Goal: Transaction & Acquisition: Book appointment/travel/reservation

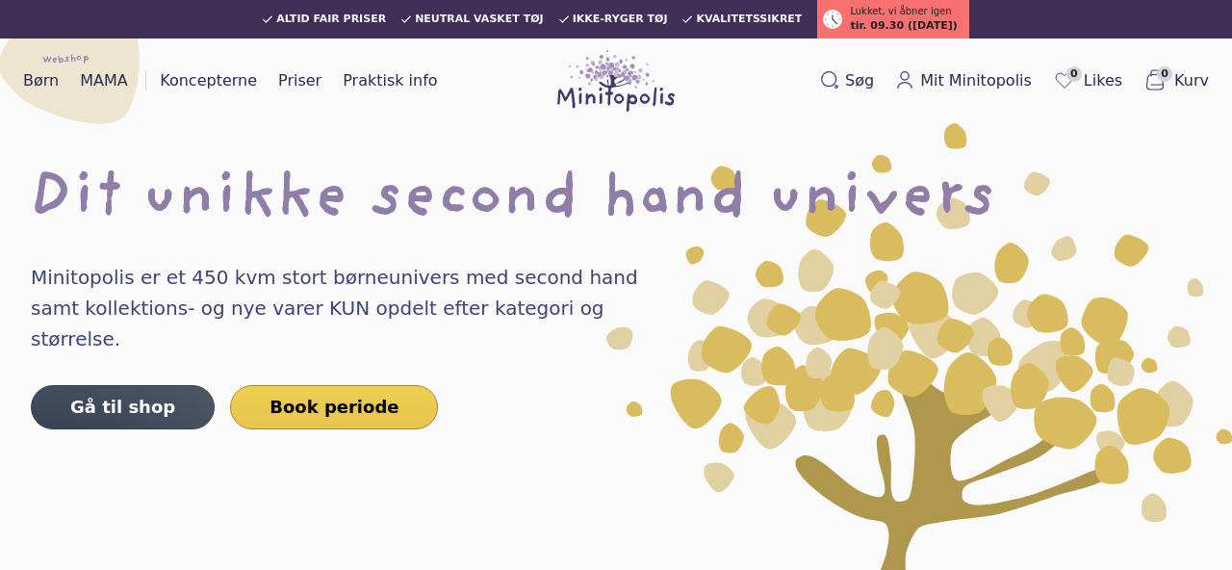
click at [327, 385] on link "Book periode" at bounding box center [334, 407] width 208 height 44
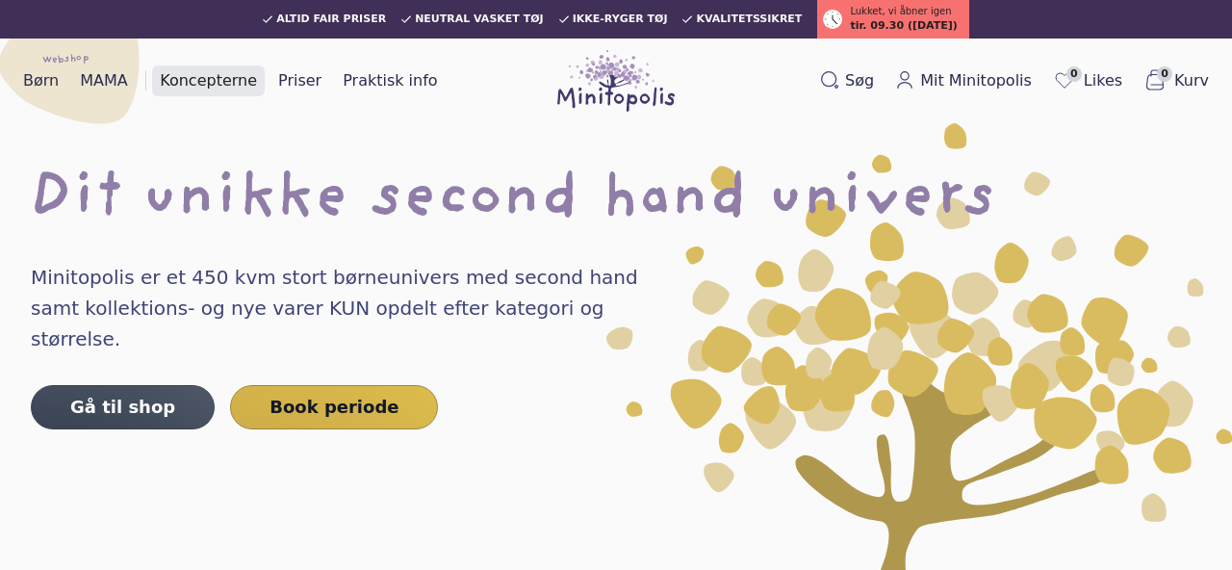
click at [207, 90] on link "Koncepterne" at bounding box center [208, 80] width 113 height 31
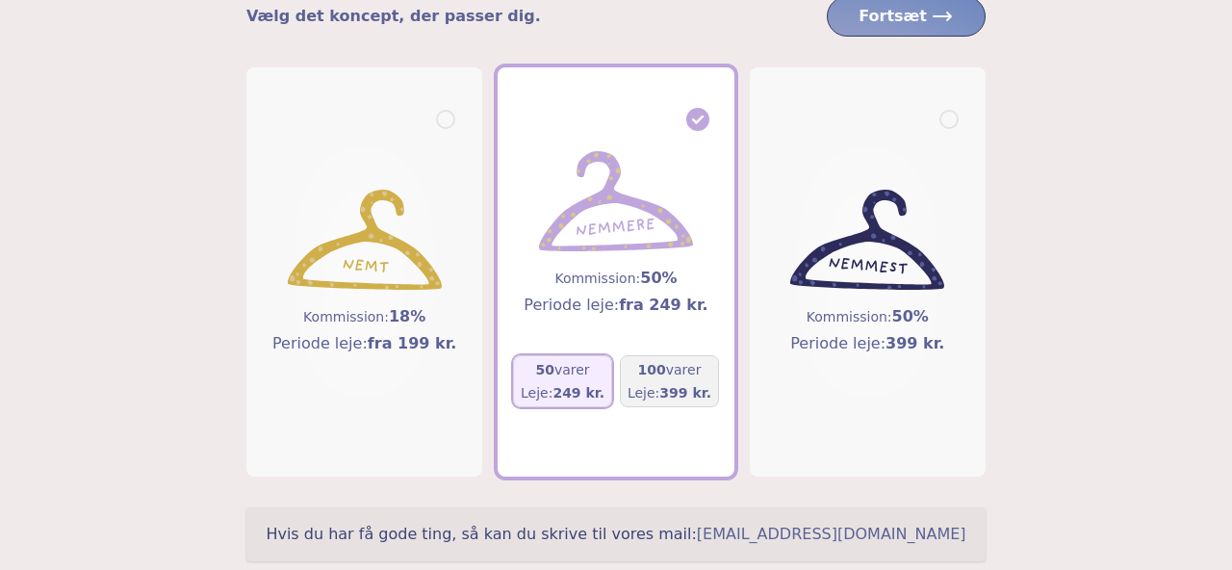
scroll to position [225, 0]
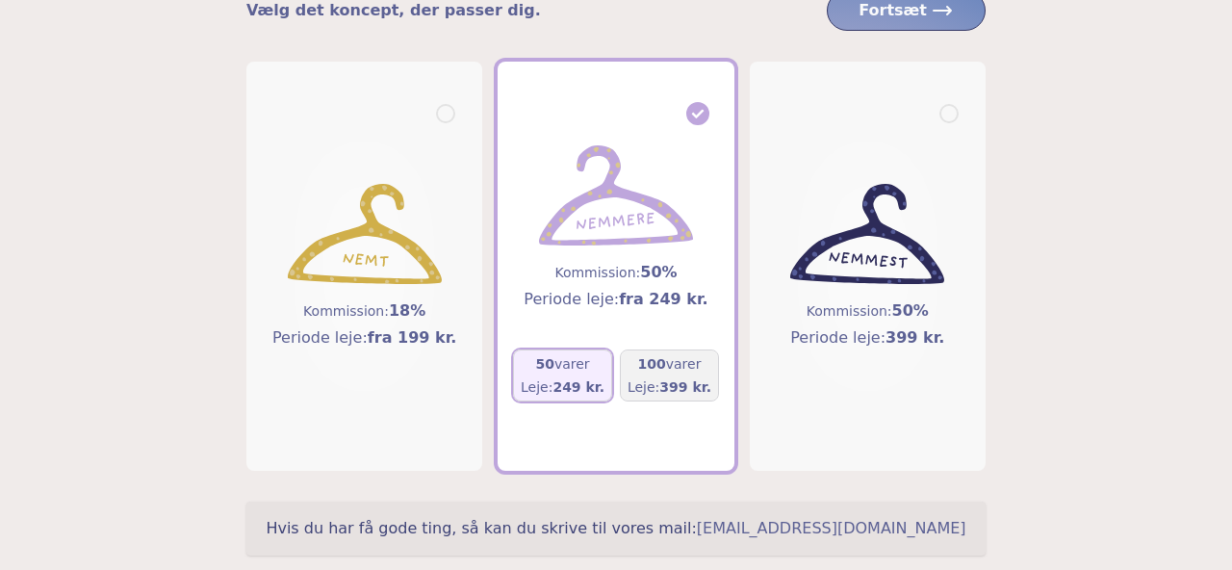
click at [574, 383] on span "249 kr." at bounding box center [578, 386] width 52 height 15
click at [931, 16] on span "Fortsæt" at bounding box center [906, 10] width 95 height 23
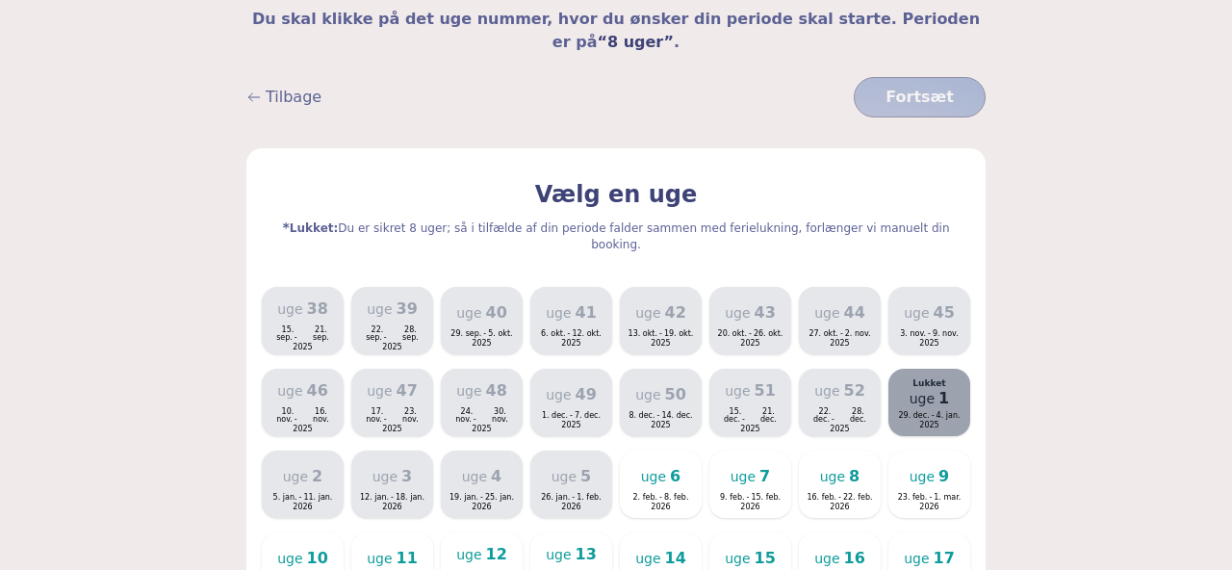
scroll to position [234, 0]
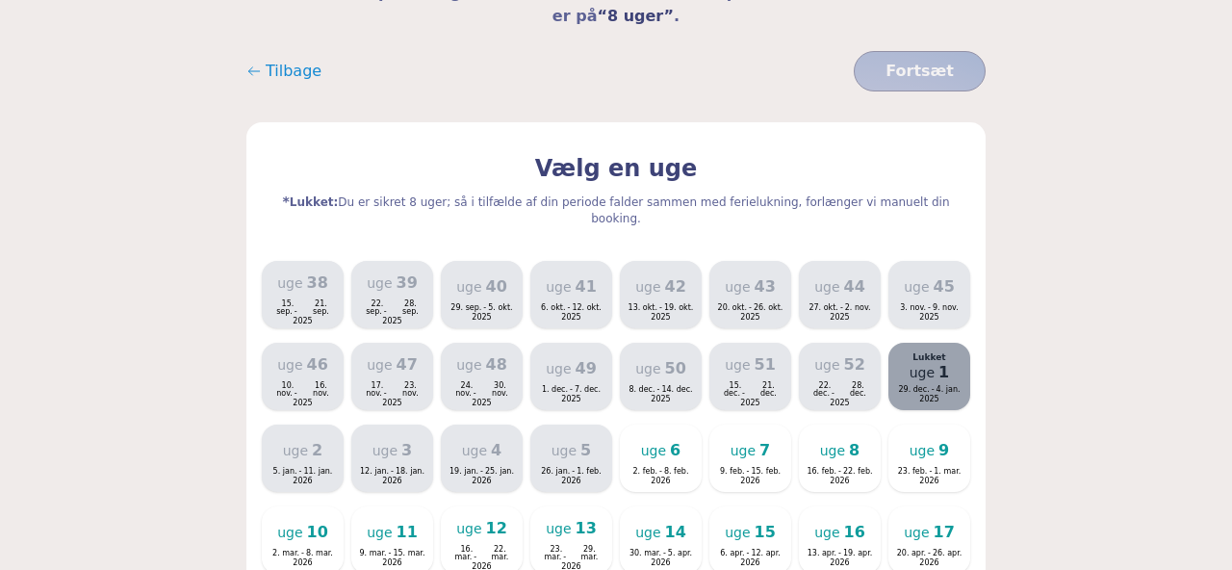
click at [275, 60] on span "Tilbage" at bounding box center [294, 71] width 56 height 23
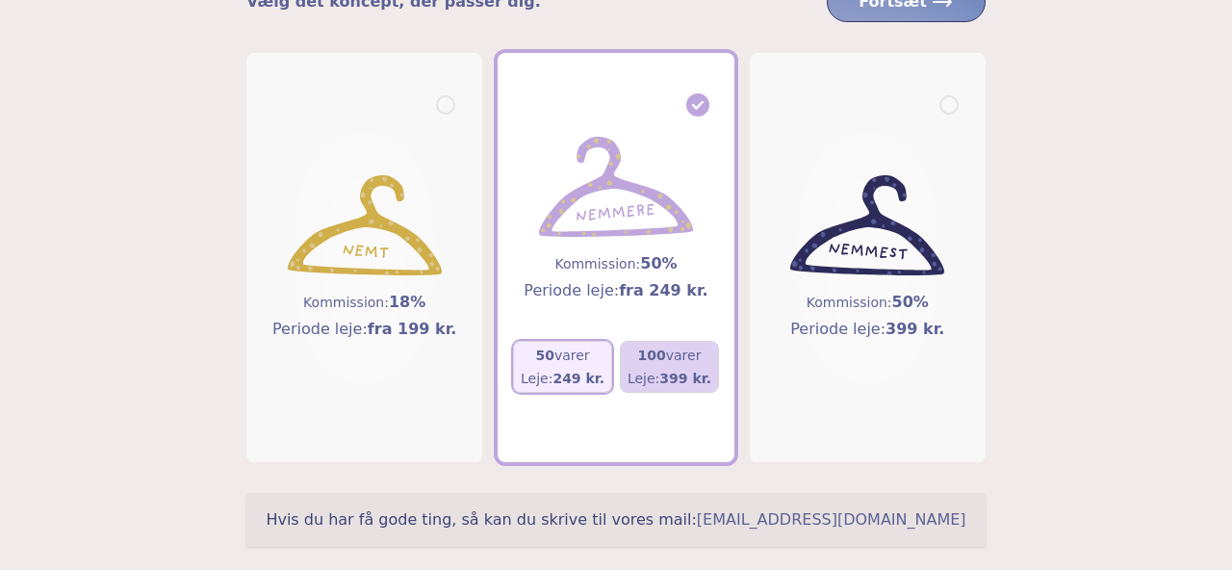
click at [673, 360] on h5 "100 varer" at bounding box center [670, 355] width 84 height 19
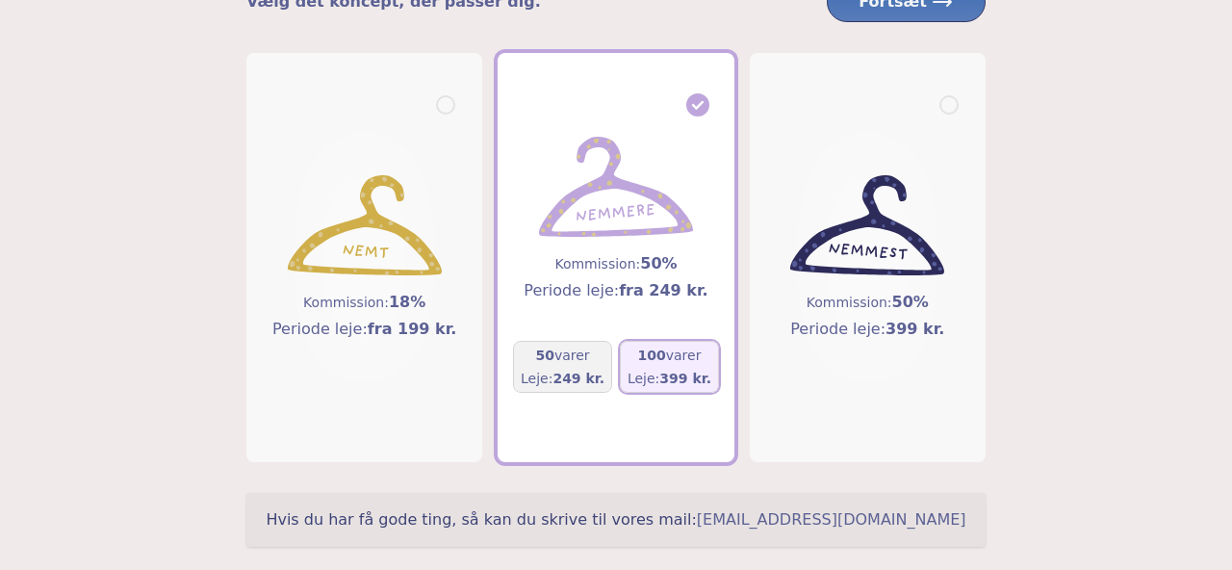
click at [905, 13] on span "Fortsæt" at bounding box center [906, 1] width 95 height 23
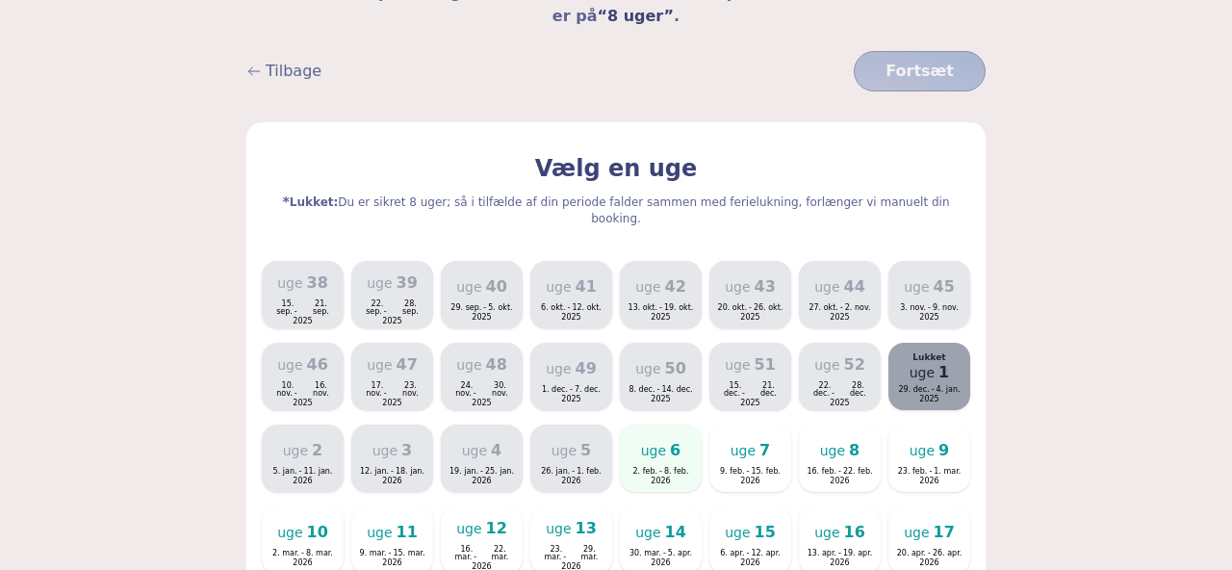
click at [656, 468] on span "2. feb. -" at bounding box center [648, 472] width 31 height 8
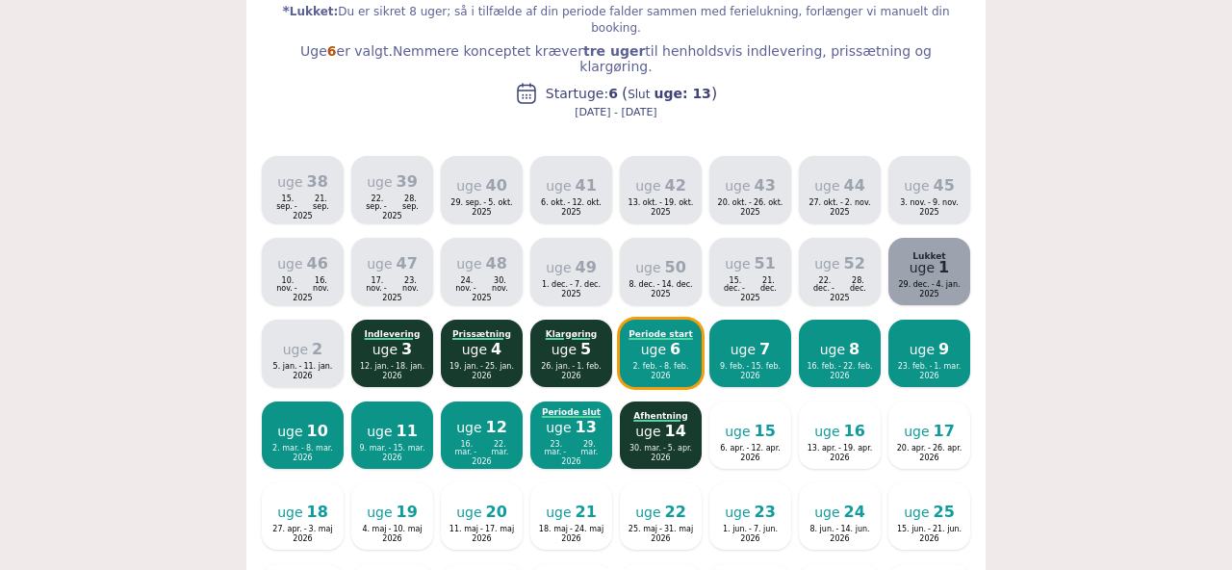
scroll to position [461, 0]
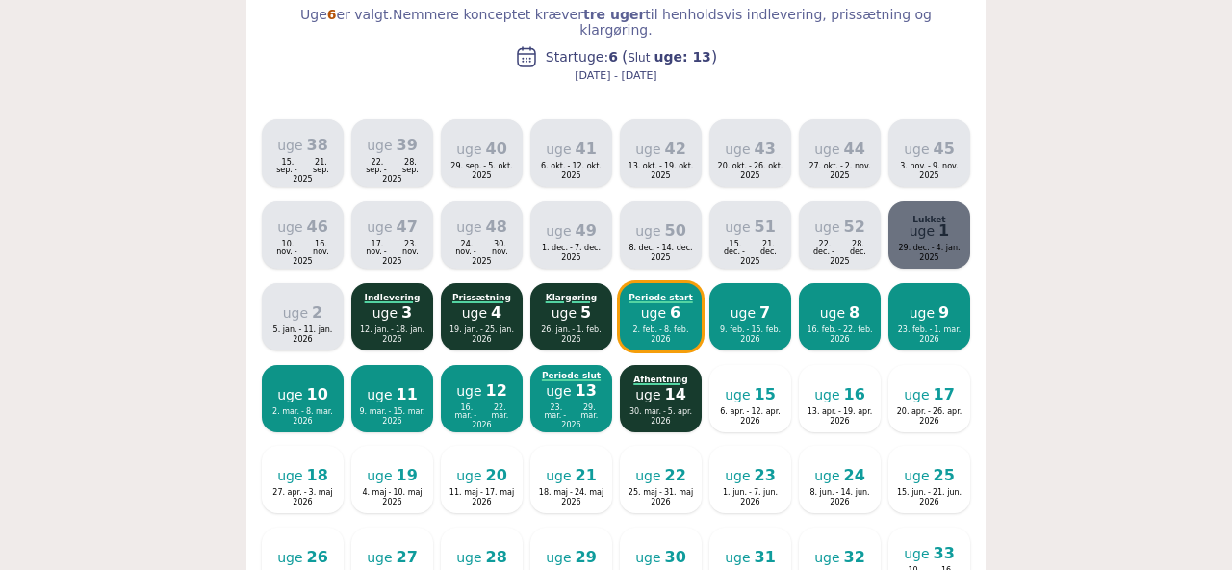
click at [925, 244] on span "29. dec. -" at bounding box center [917, 248] width 38 height 8
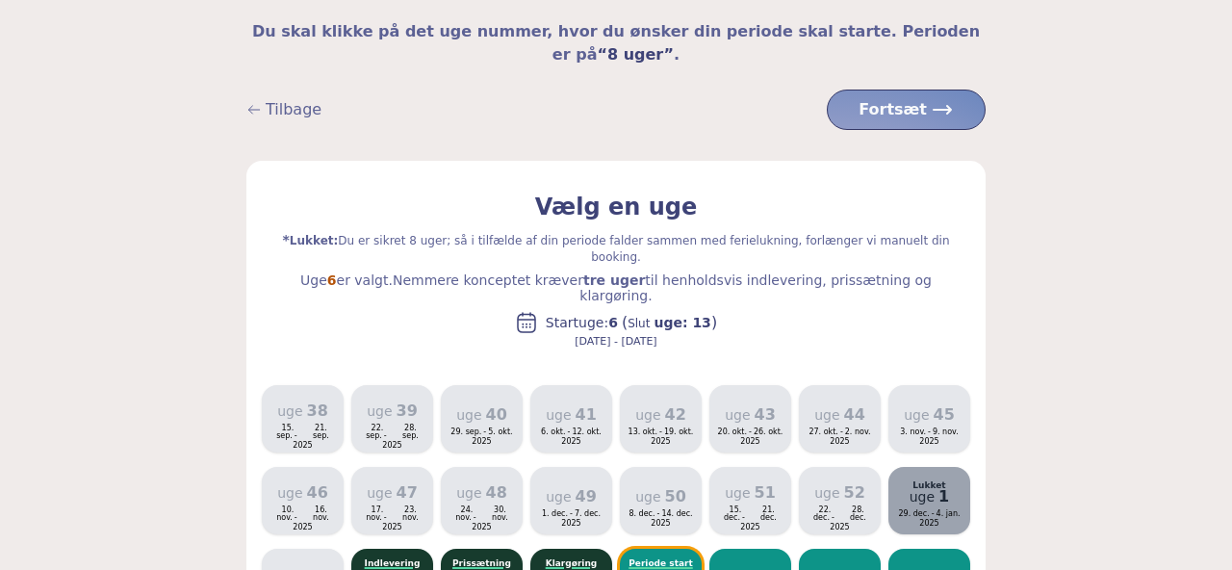
scroll to position [157, 0]
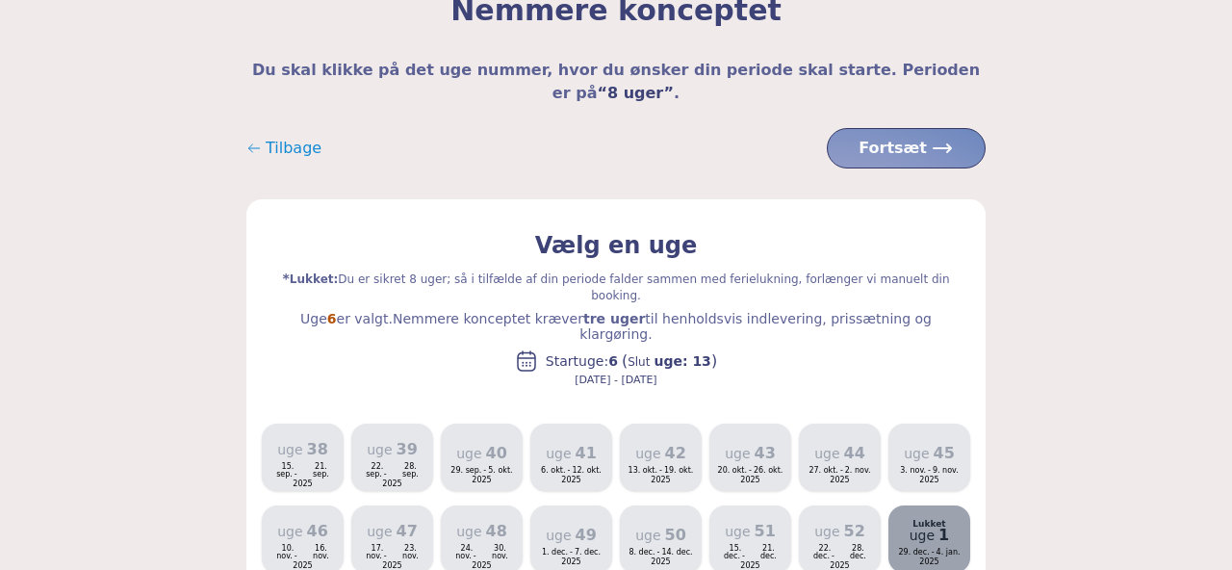
click at [296, 137] on span "Tilbage" at bounding box center [294, 148] width 56 height 23
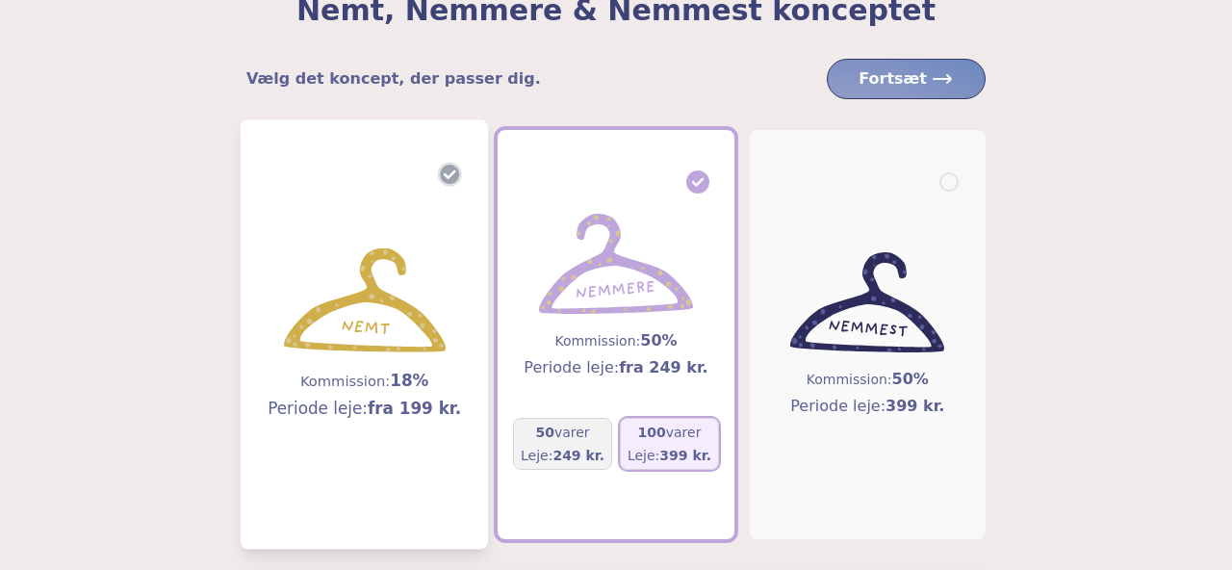
click at [413, 260] on img at bounding box center [365, 300] width 162 height 105
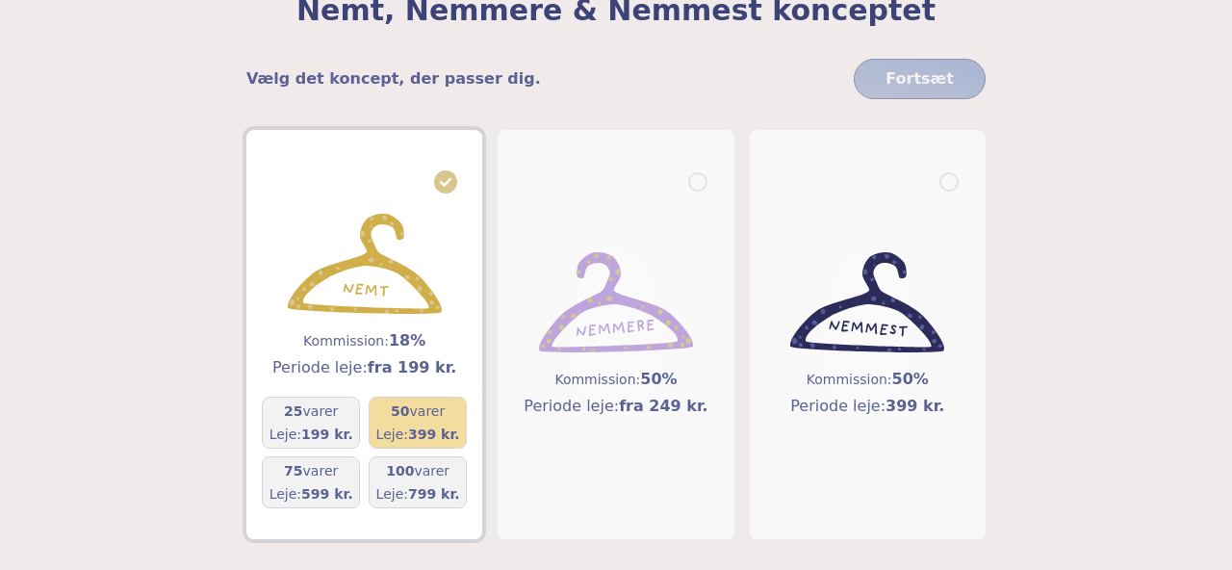
click at [423, 422] on div "50 varer Leje: 399 kr." at bounding box center [418, 422] width 84 height 42
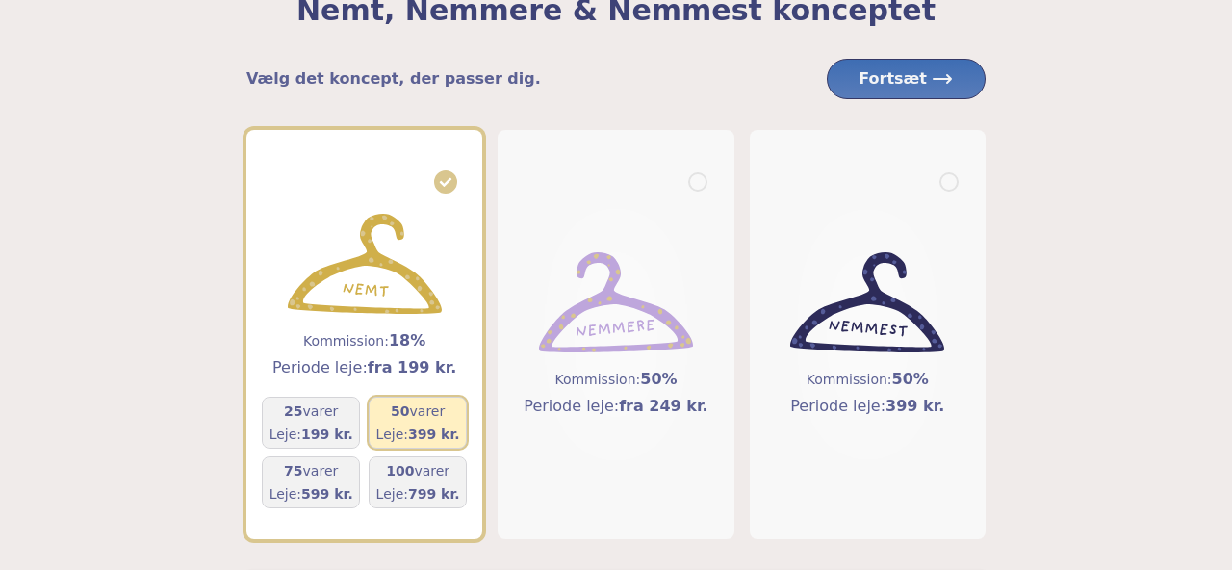
click at [884, 67] on span "Fortsæt" at bounding box center [906, 78] width 95 height 23
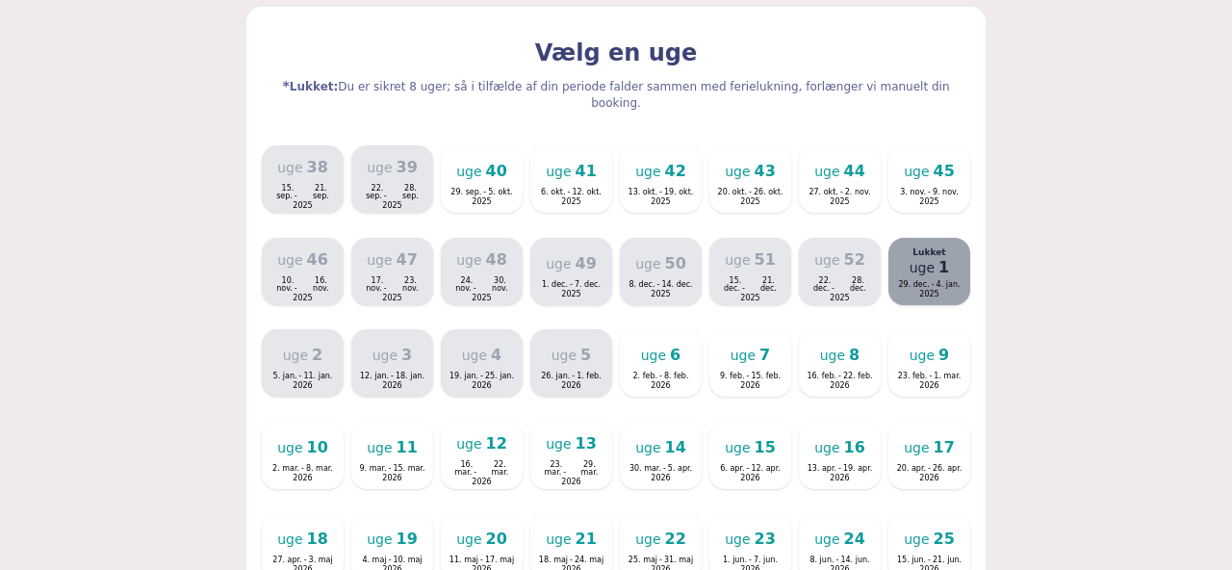
scroll to position [350, 0]
click at [489, 188] on span "5. okt." at bounding box center [500, 192] width 24 height 8
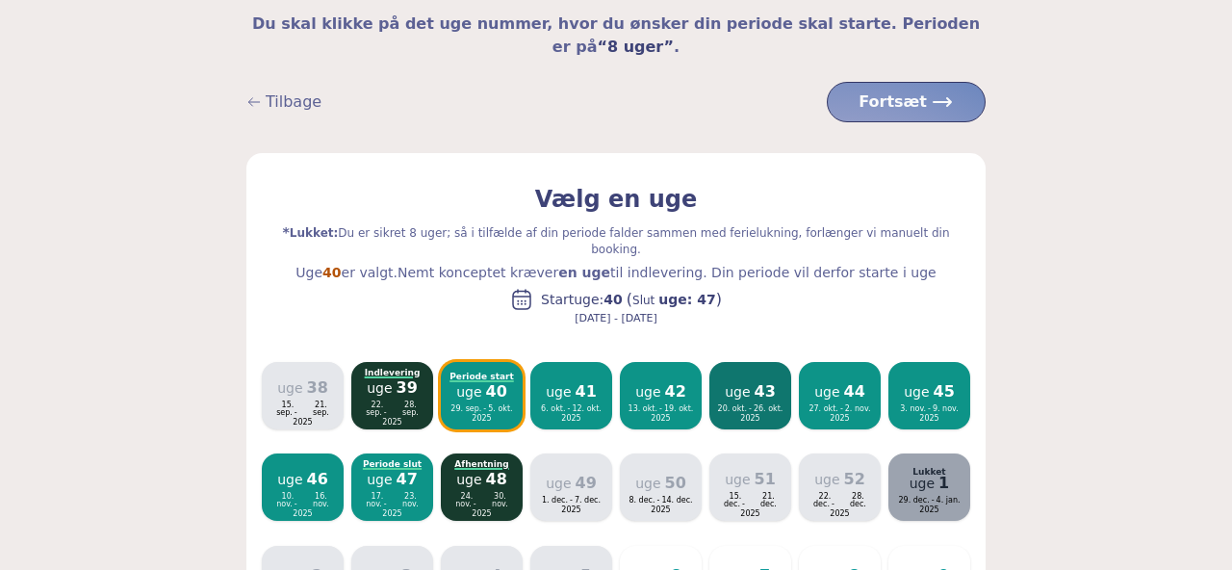
scroll to position [92, 0]
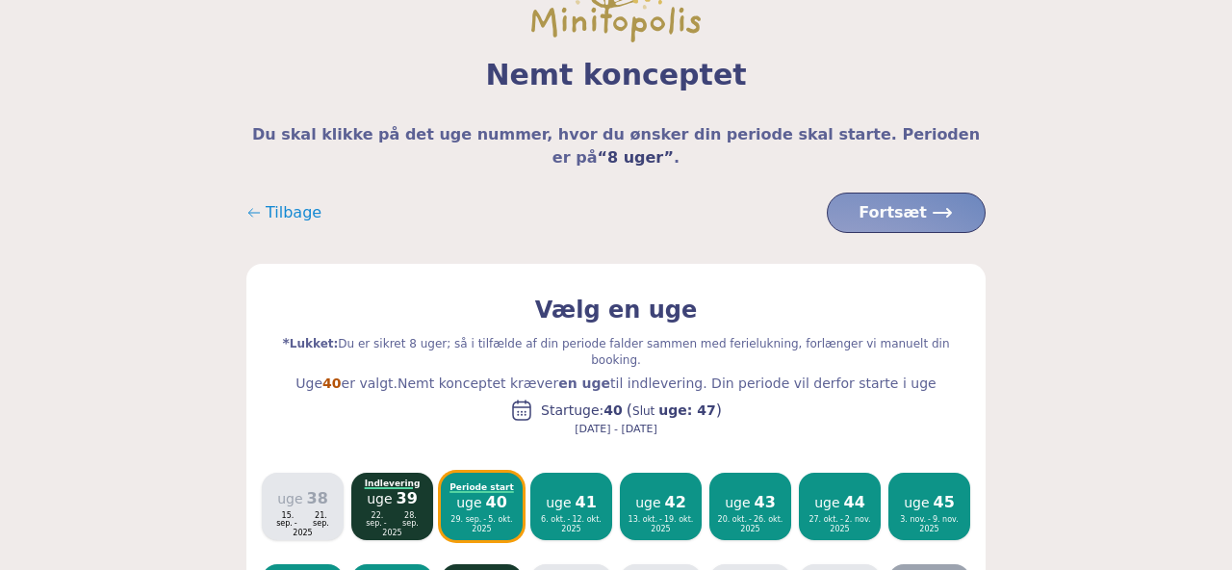
click at [292, 201] on span "Tilbage" at bounding box center [294, 212] width 56 height 23
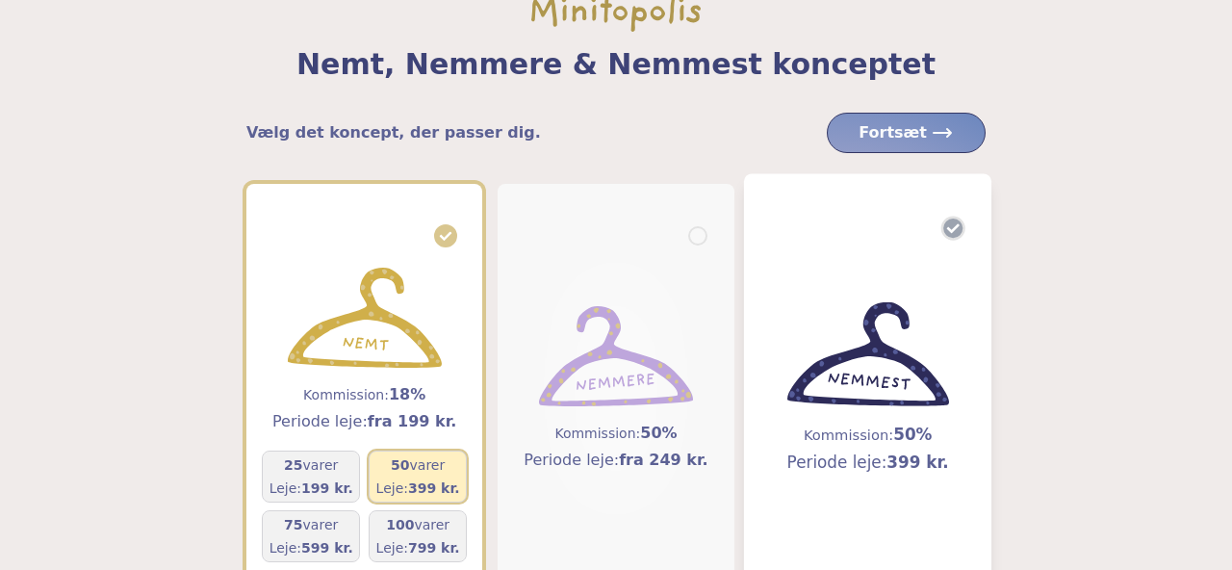
scroll to position [170, 0]
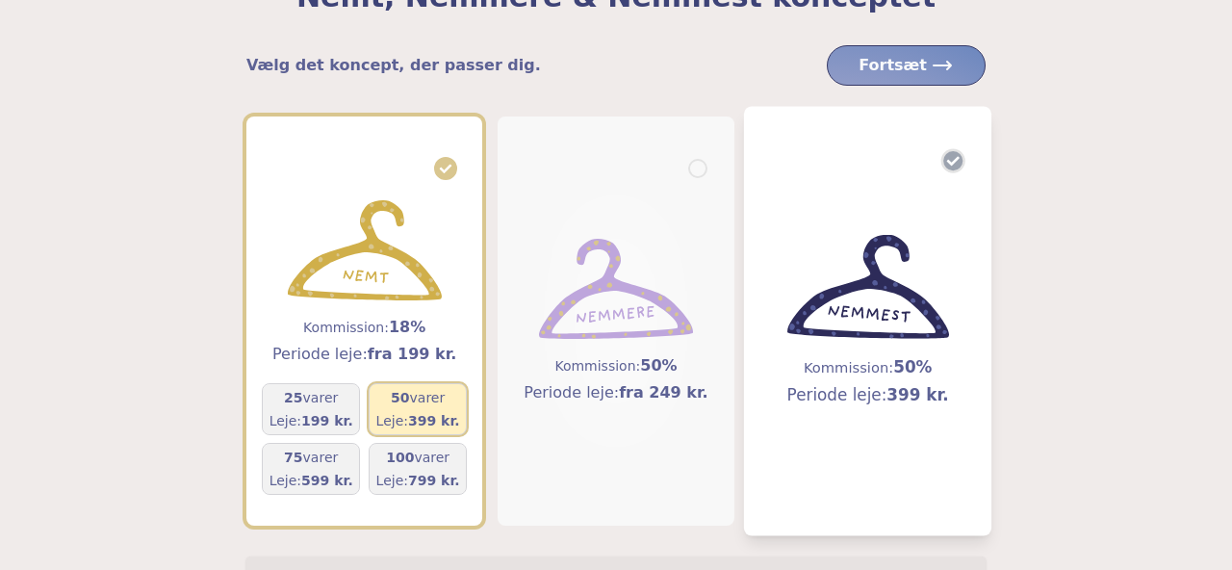
click at [868, 297] on img at bounding box center [867, 287] width 162 height 105
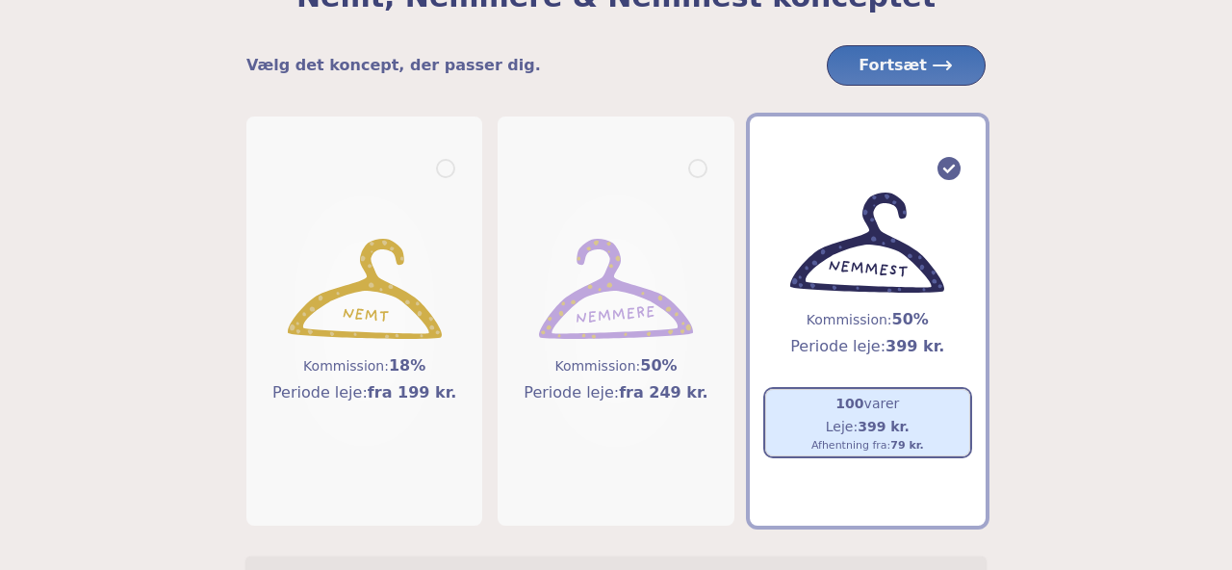
click at [939, 75] on span "Fortsæt" at bounding box center [906, 65] width 95 height 23
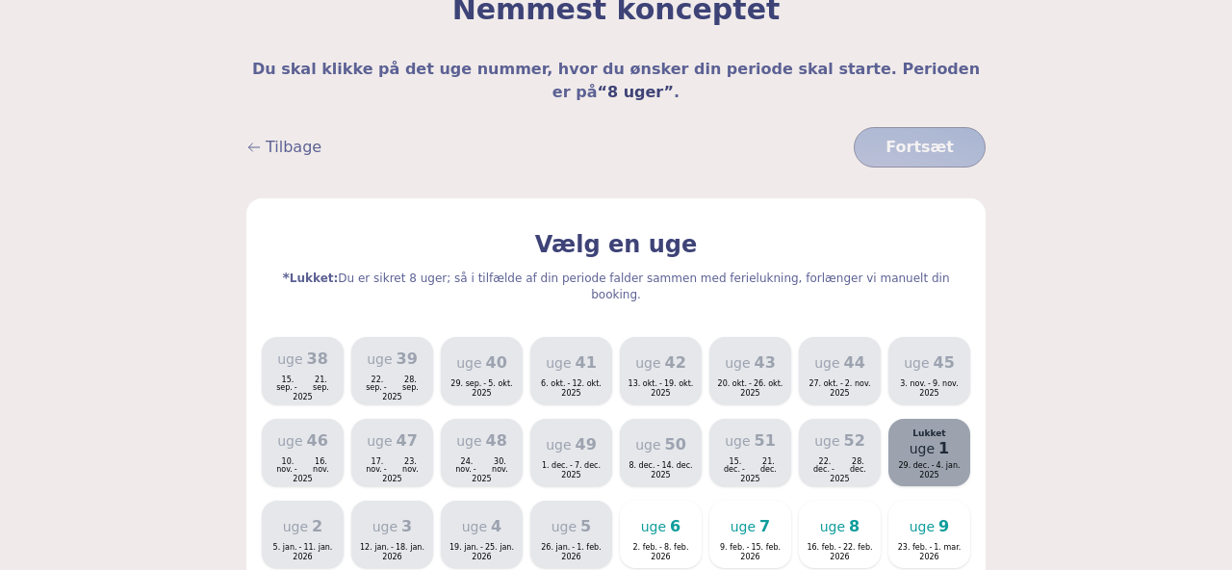
scroll to position [154, 0]
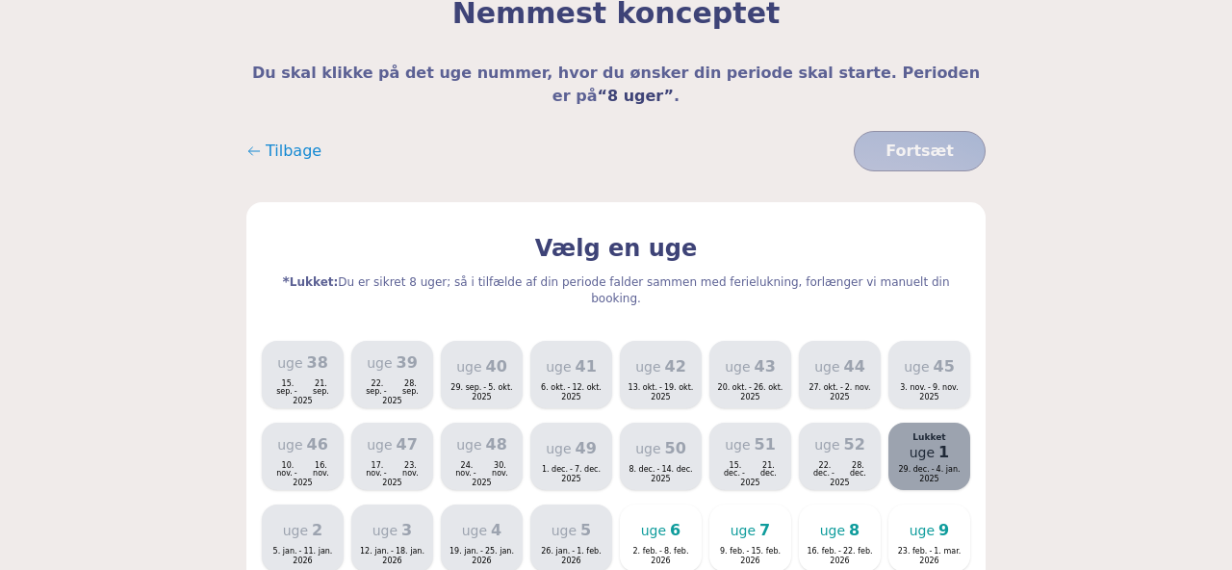
click at [300, 140] on span "Tilbage" at bounding box center [294, 151] width 56 height 23
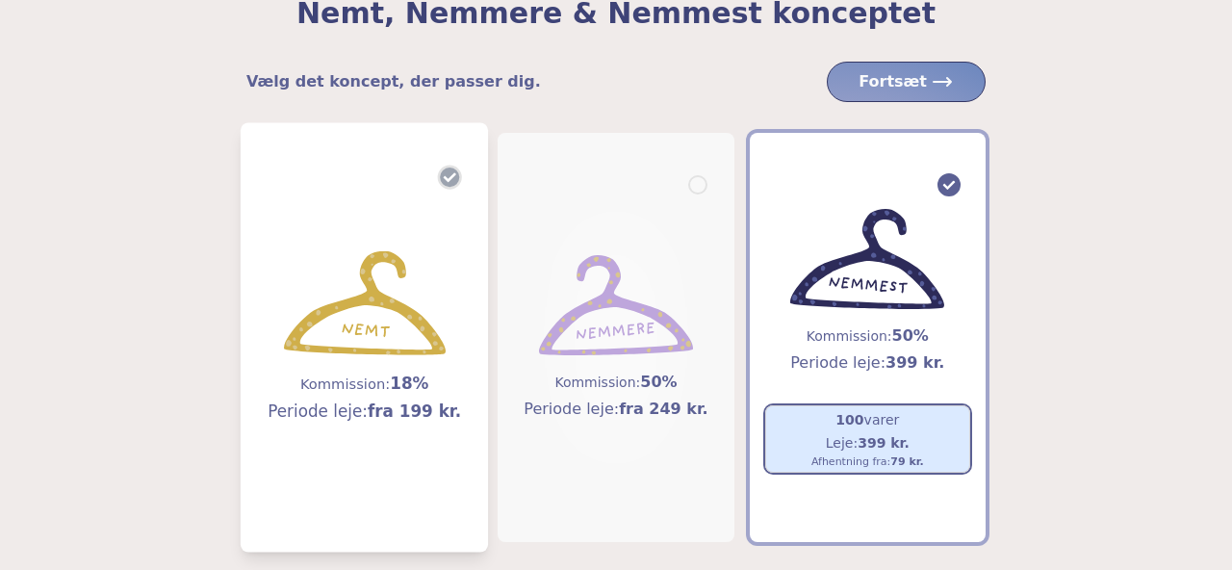
click at [385, 292] on img at bounding box center [365, 303] width 162 height 105
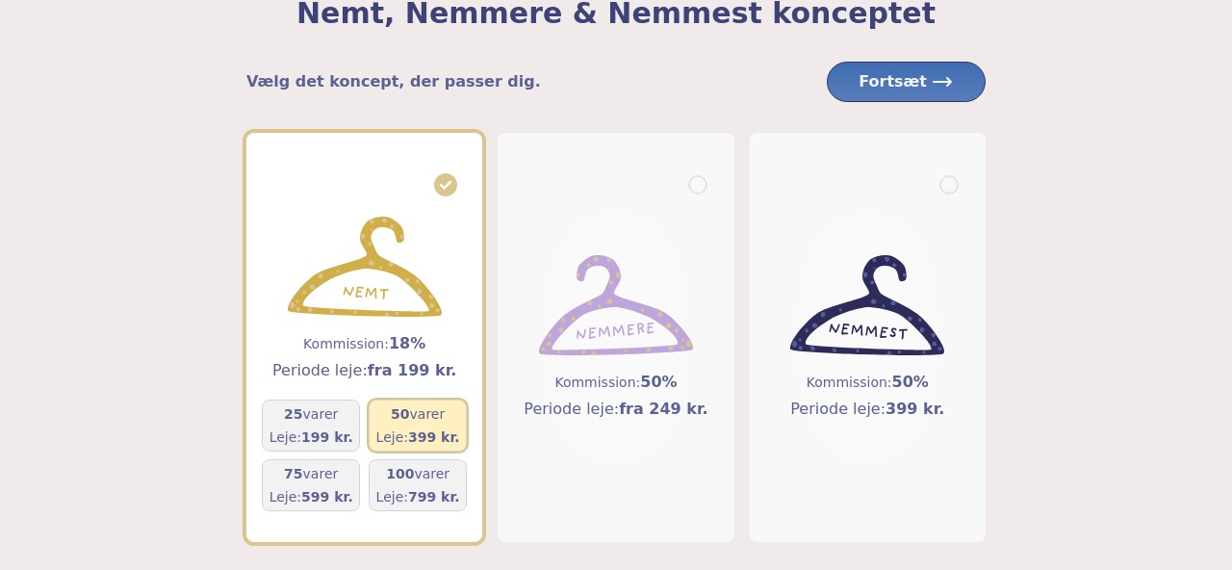
click at [890, 83] on span "Fortsæt" at bounding box center [906, 81] width 95 height 23
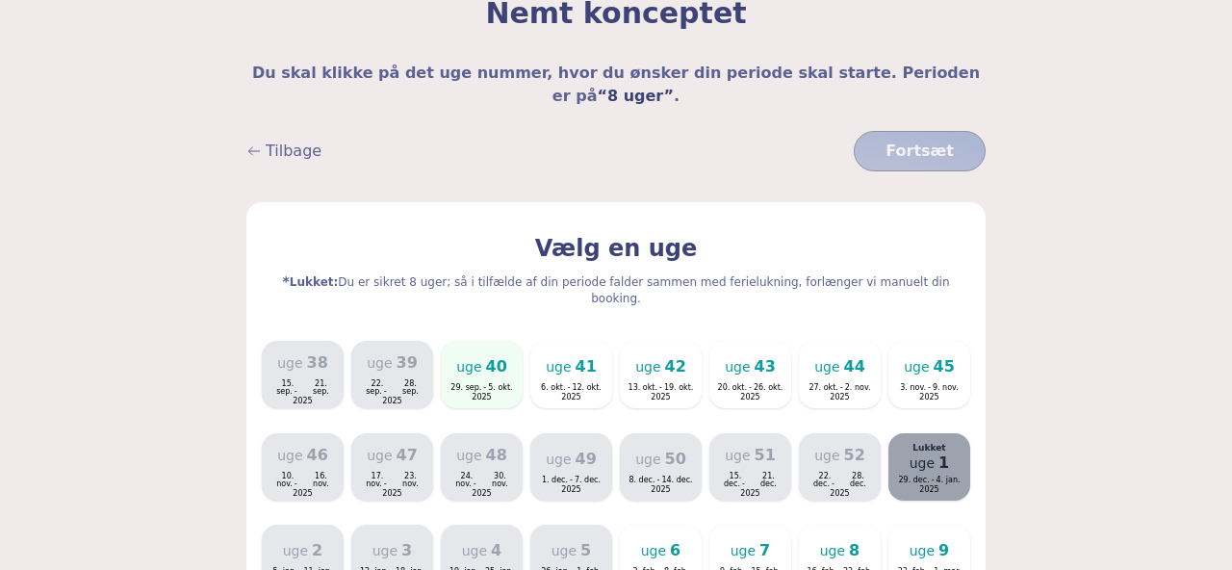
click at [497, 384] on span "5. okt." at bounding box center [500, 388] width 24 height 8
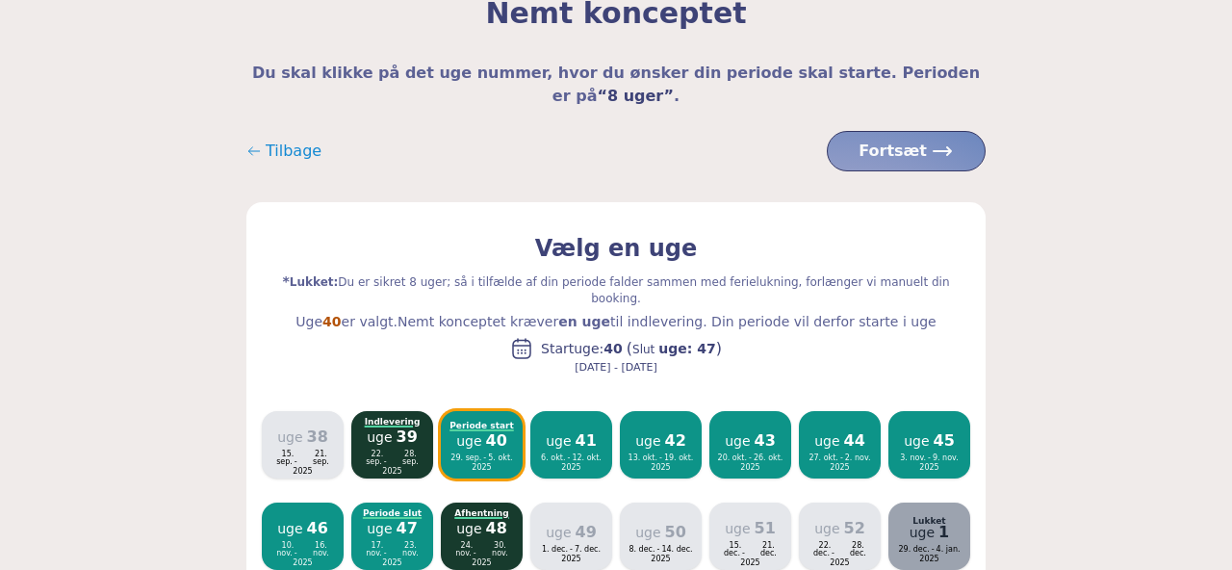
click at [280, 140] on span "Tilbage" at bounding box center [294, 151] width 56 height 23
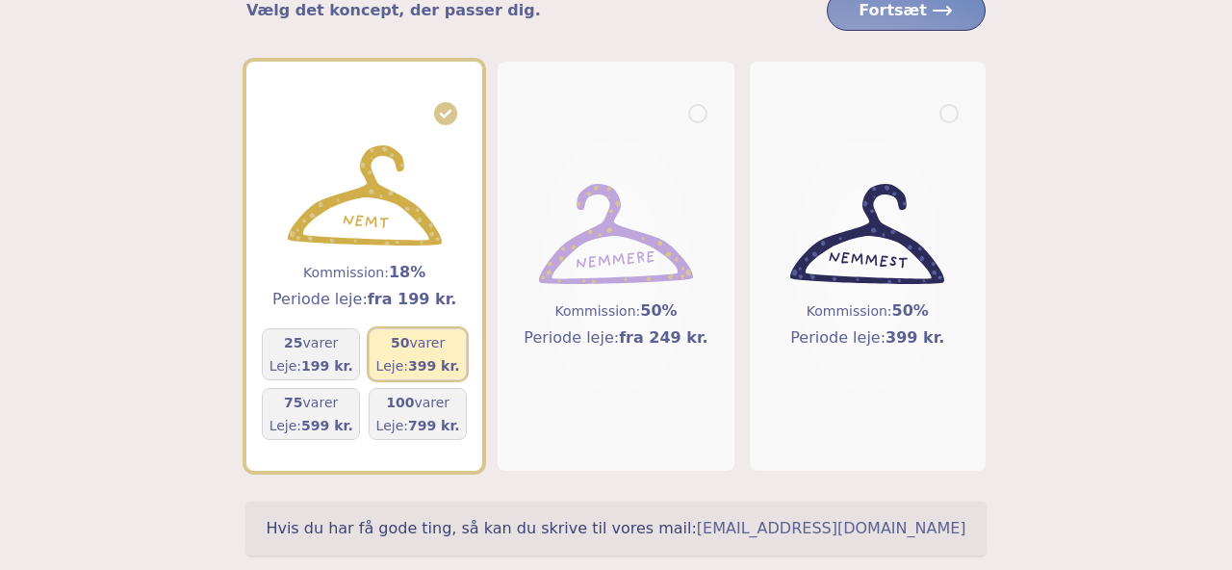
scroll to position [157, 0]
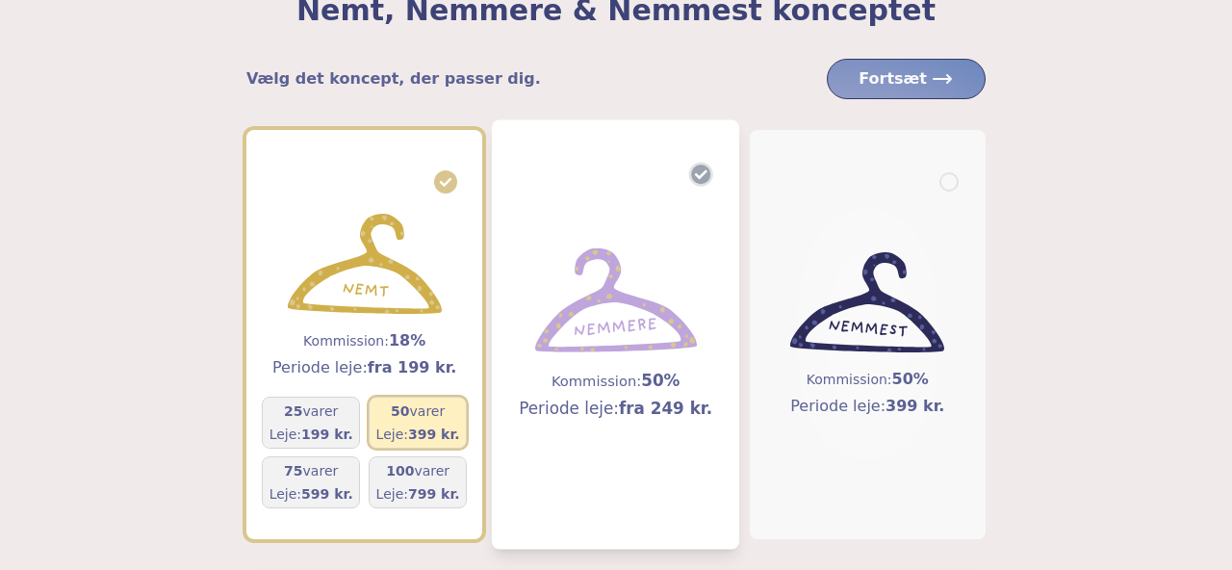
click at [564, 228] on div "Kommission: 50% Periode leje: fra 249 kr." at bounding box center [616, 334] width 216 height 365
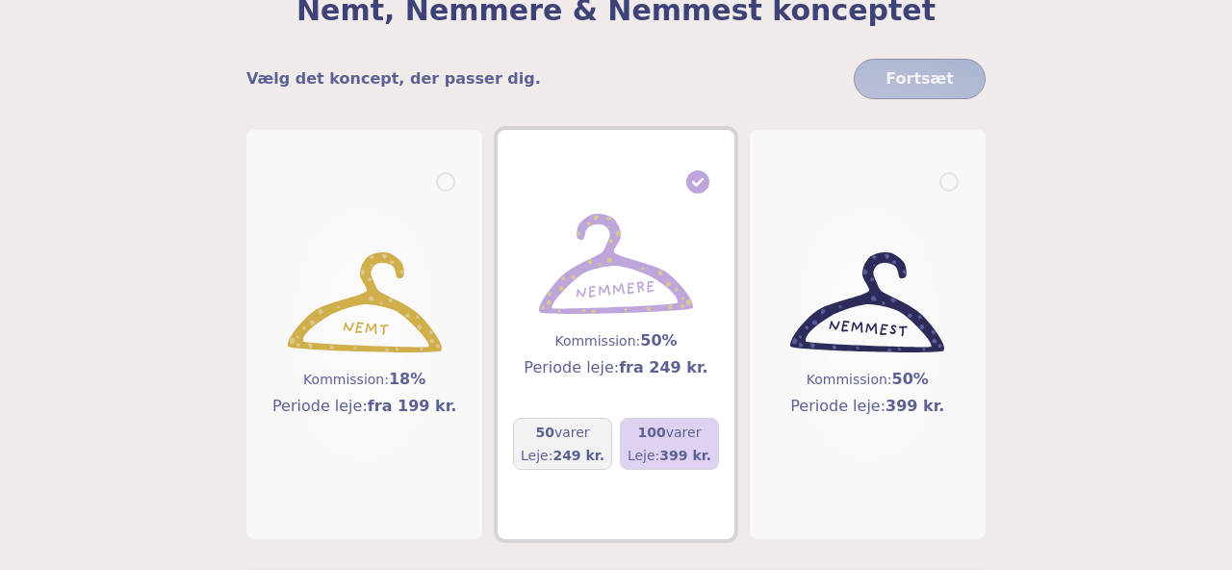
click at [674, 419] on div "100 varer Leje: 399 kr." at bounding box center [669, 444] width 98 height 52
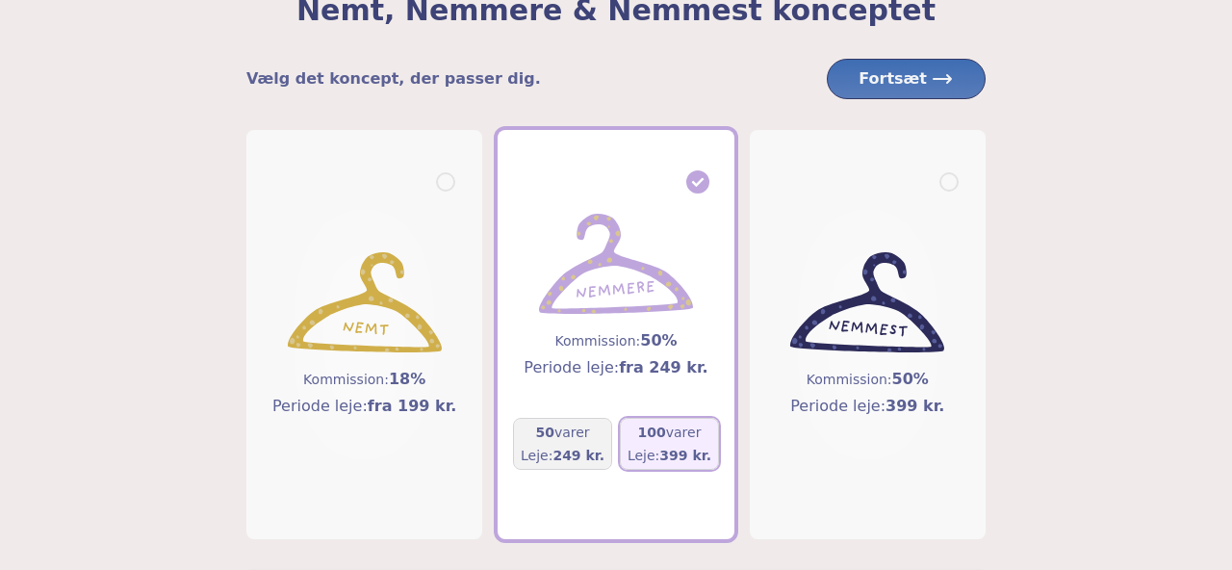
click at [904, 75] on span "Fortsæt" at bounding box center [906, 78] width 95 height 23
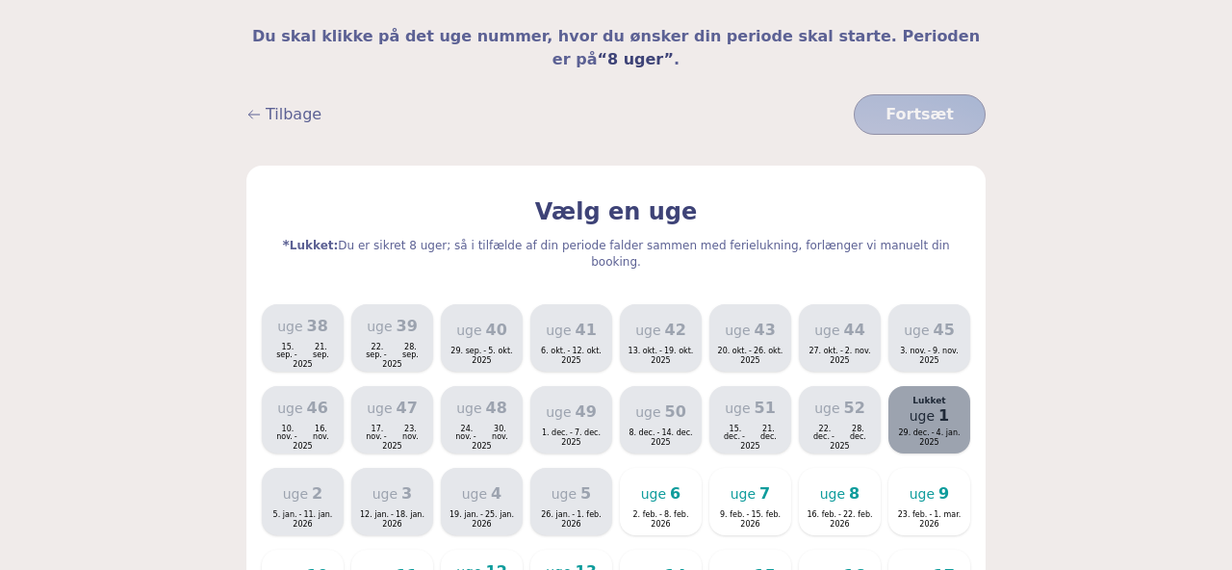
scroll to position [151, 0]
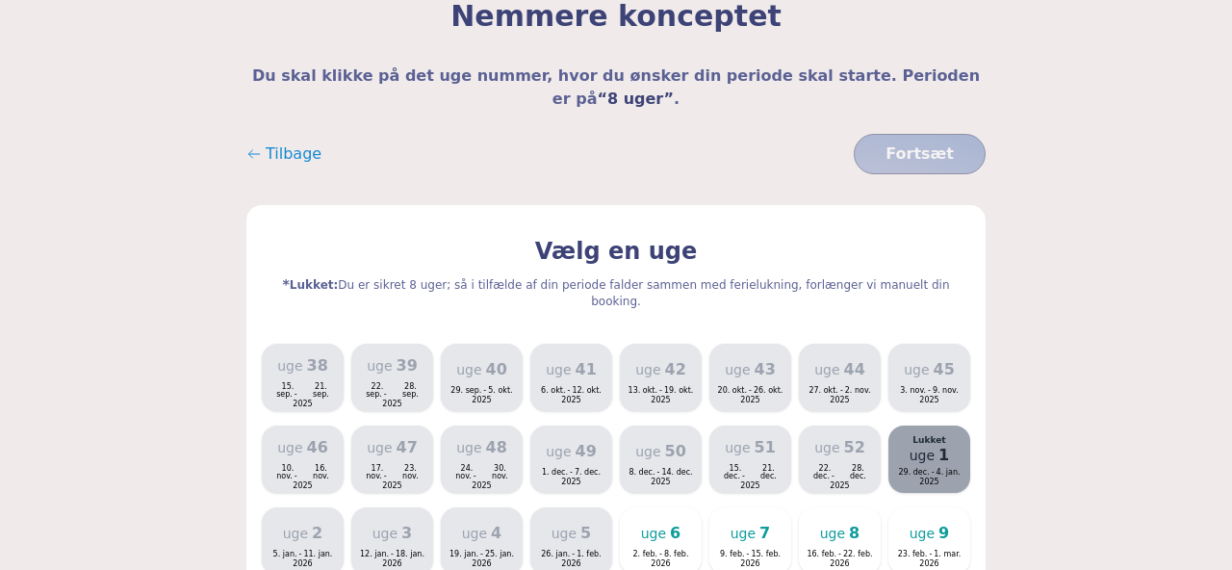
click at [274, 142] on span "Tilbage" at bounding box center [294, 153] width 56 height 23
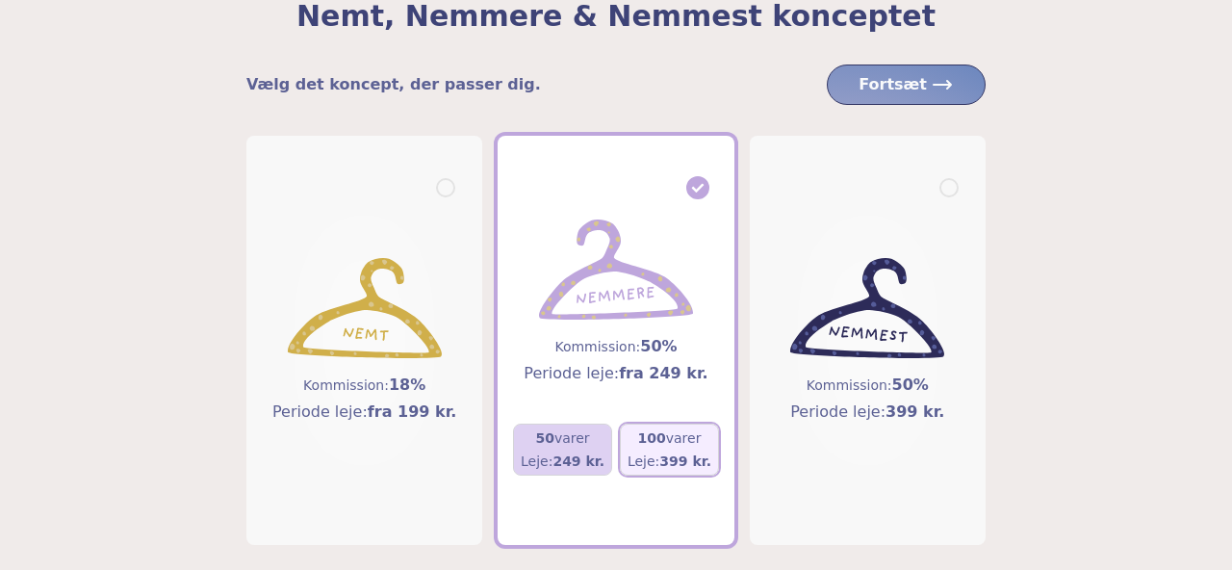
click at [567, 441] on h5 "50 varer" at bounding box center [563, 437] width 84 height 19
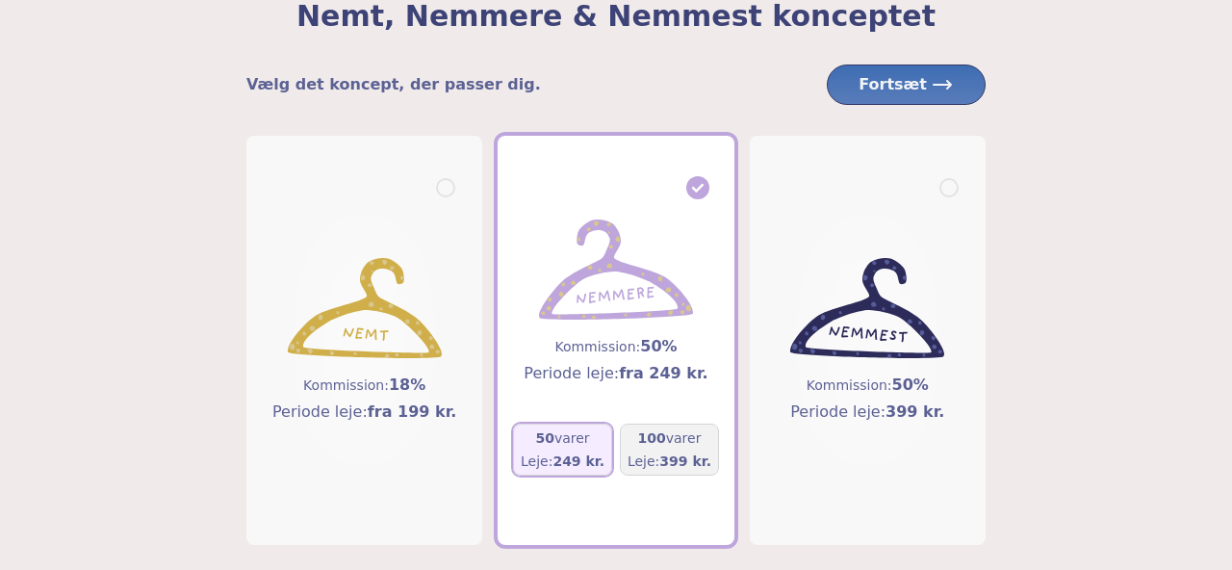
click at [892, 90] on span "Fortsæt" at bounding box center [906, 84] width 95 height 23
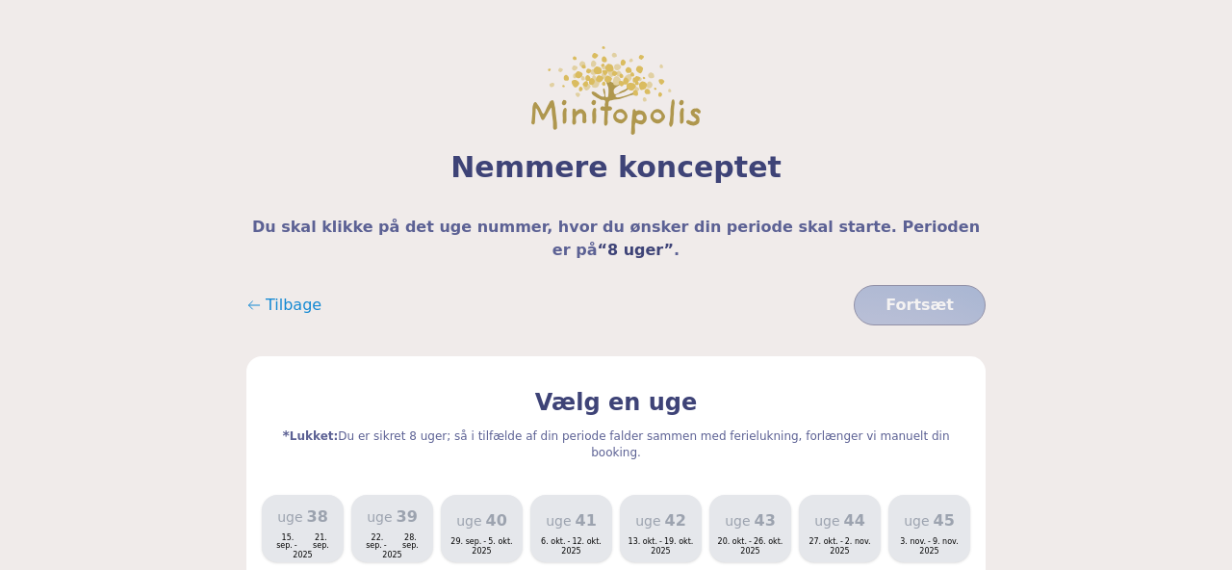
click at [295, 294] on span "Tilbage" at bounding box center [294, 305] width 56 height 23
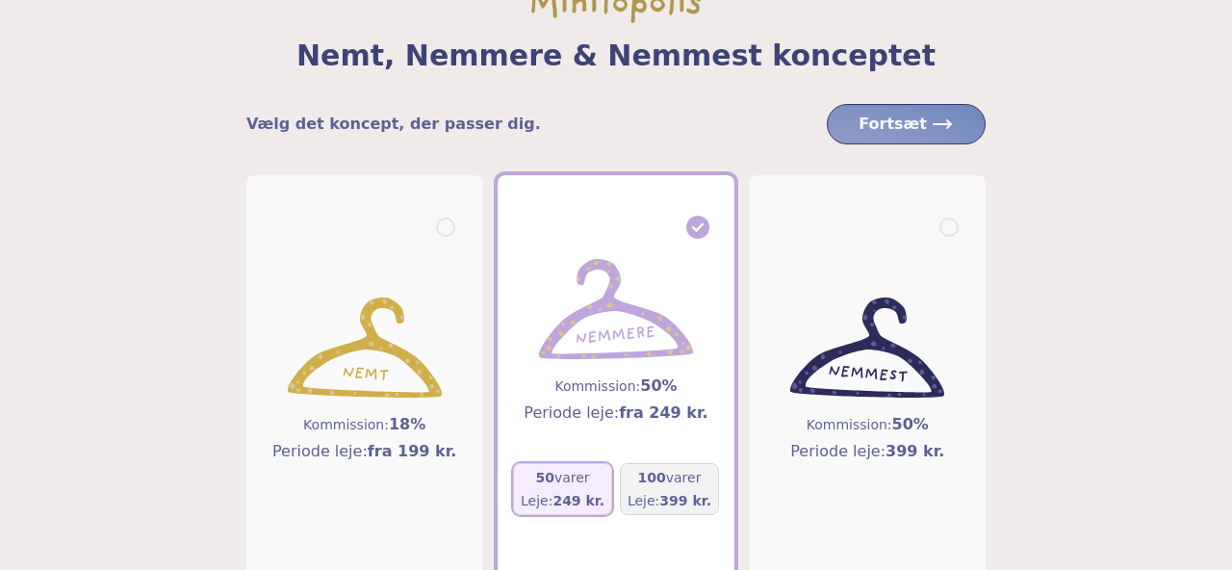
scroll to position [130, 0]
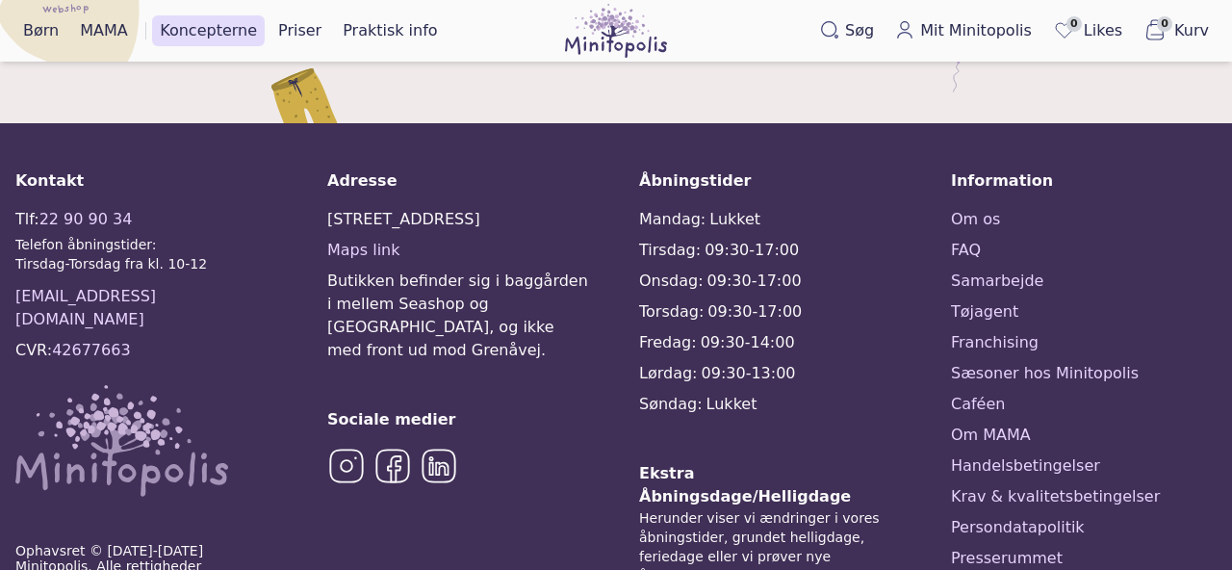
scroll to position [3274, 0]
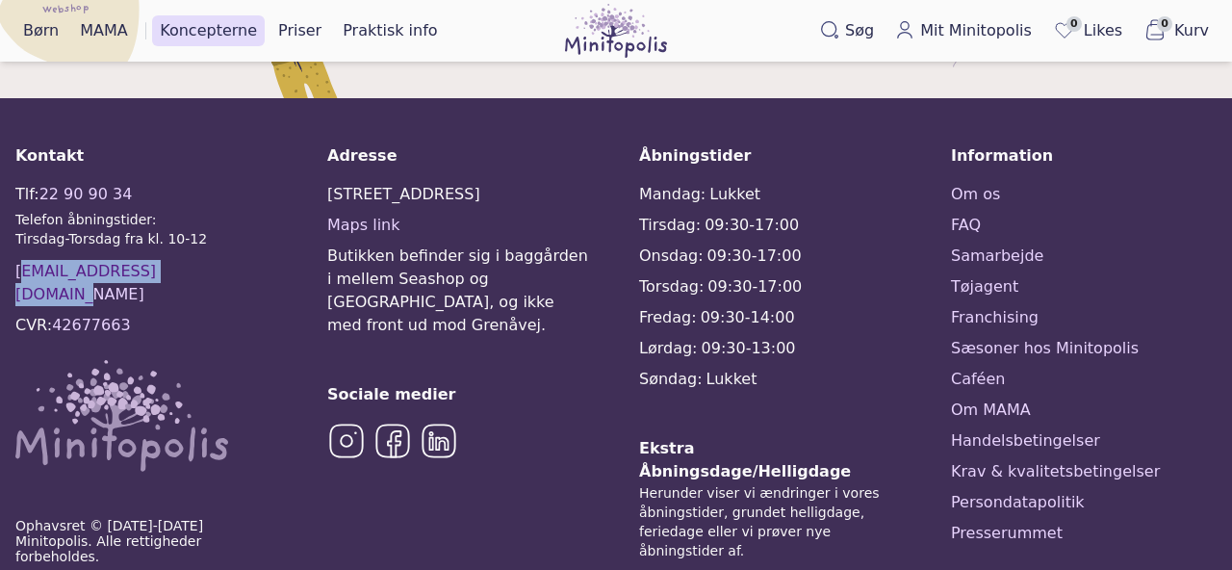
drag, startPoint x: 193, startPoint y: 271, endPoint x: 8, endPoint y: 269, distance: 184.8
click at [8, 269] on div "Kontakt Tlf: 22 90 90 34 Telefon åbningstider: Tirsdag-Torsdag fra kl. 10-12 ko…" at bounding box center [616, 462] width 1232 height 729
copy link "[EMAIL_ADDRESS][DOMAIN_NAME]"
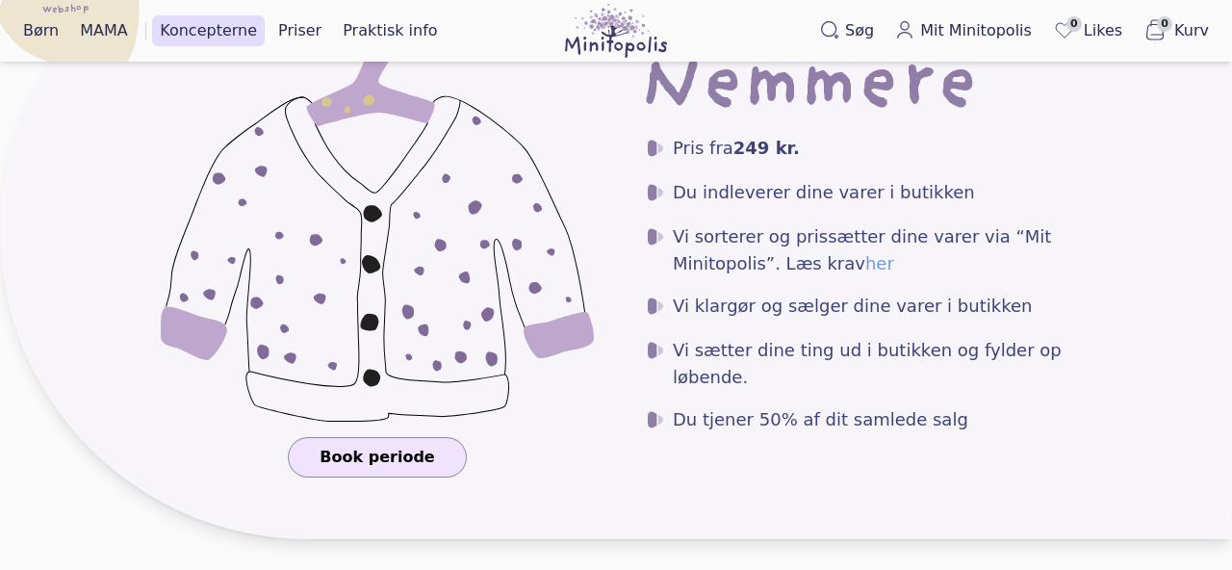
scroll to position [1195, 0]
